Goal: Information Seeking & Learning: Learn about a topic

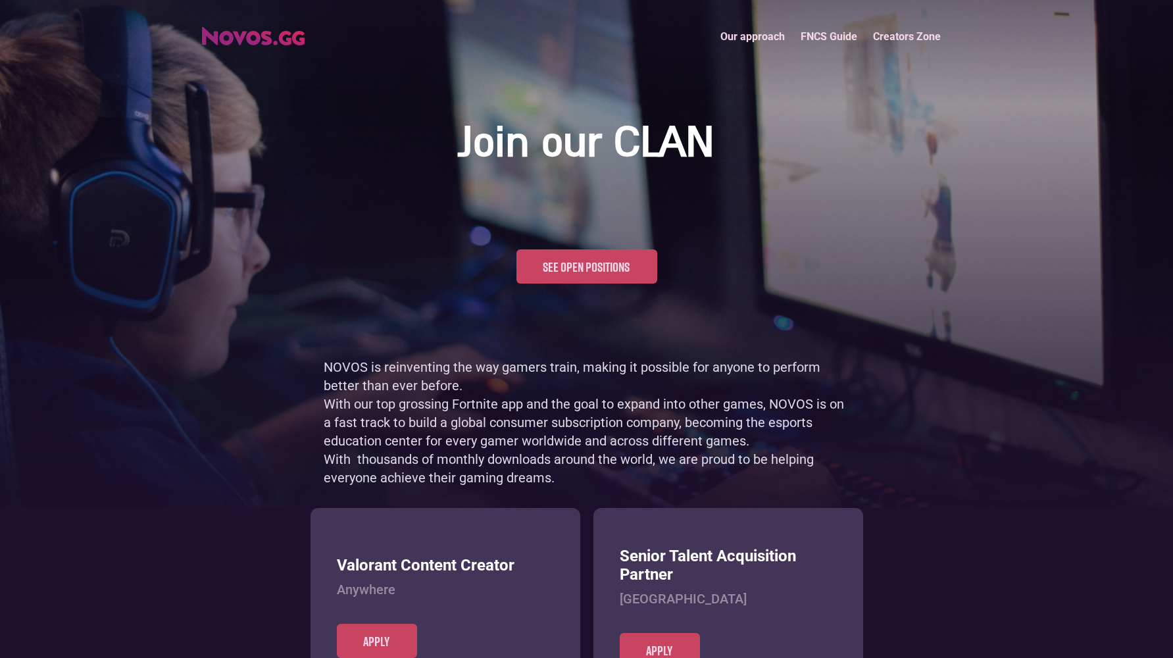
scroll to position [640, 0]
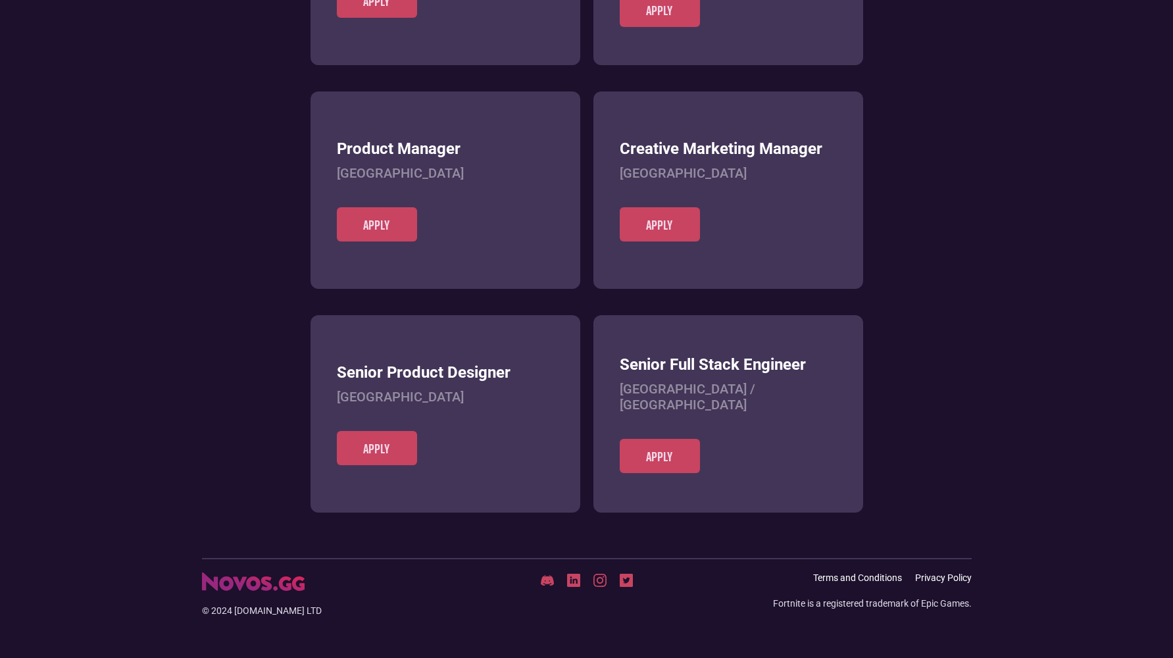
scroll to position [508, 0]
